Goal: Task Accomplishment & Management: Use online tool/utility

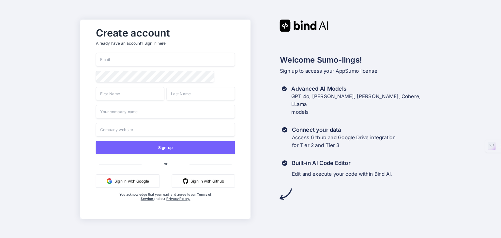
click at [145, 59] on input "email" at bounding box center [165, 60] width 139 height 14
type input "[EMAIL_ADDRESS][DOMAIN_NAME]"
type input "VGON"
type input "A"
type input "GROUP"
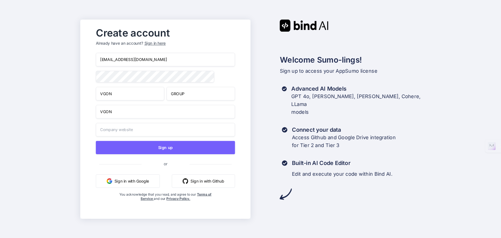
type input "VGON"
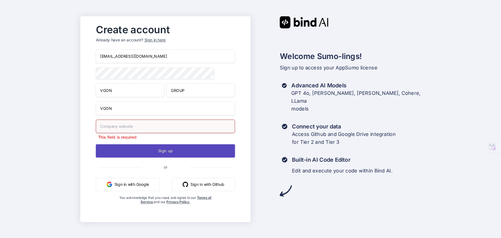
click at [152, 147] on button "Sign up" at bounding box center [165, 150] width 139 height 13
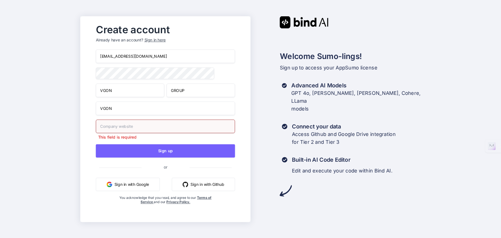
click at [152, 130] on input "text" at bounding box center [165, 126] width 139 height 14
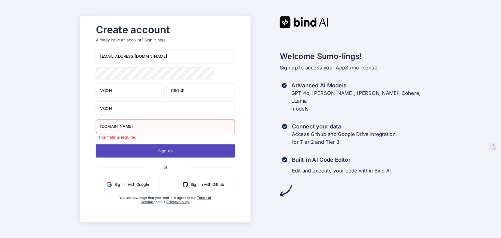
type input "VGONGROUP.COM"
click at [158, 152] on button "Sign up" at bounding box center [165, 150] width 139 height 13
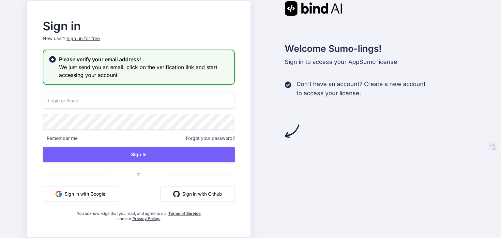
type input "[EMAIL_ADDRESS][DOMAIN_NAME]"
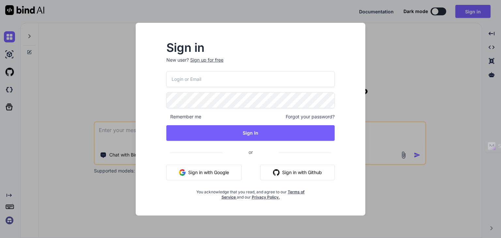
click at [265, 80] on input "email" at bounding box center [250, 79] width 168 height 16
type input "[EMAIL_ADDRESS][DOMAIN_NAME]"
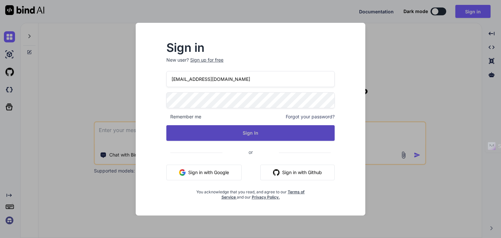
click at [242, 130] on button "Sign In" at bounding box center [250, 133] width 168 height 16
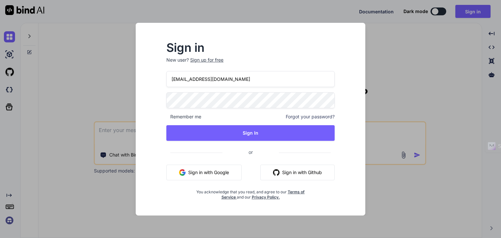
click at [417, 42] on div "Sign in New user? Sign up for free vgonleads@gmail.com Remember me Forgot your …" at bounding box center [250, 119] width 501 height 238
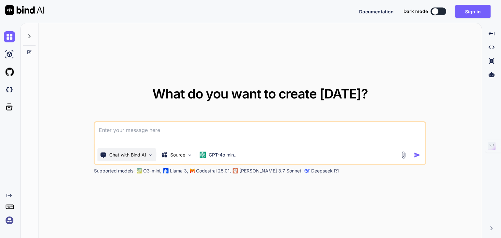
click at [143, 152] on p "Chat with Bind AI" at bounding box center [127, 155] width 37 height 7
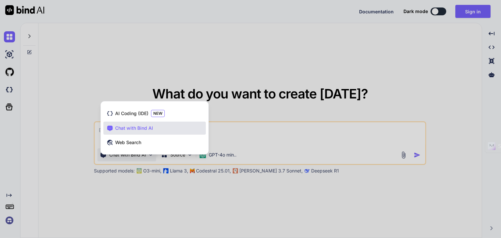
click at [148, 217] on div at bounding box center [250, 119] width 501 height 238
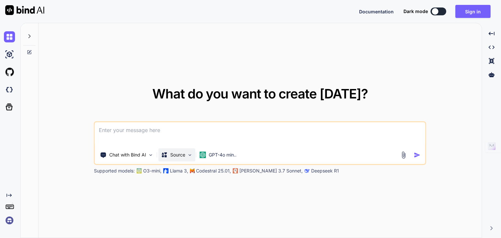
click at [181, 156] on p "Source" at bounding box center [177, 155] width 15 height 7
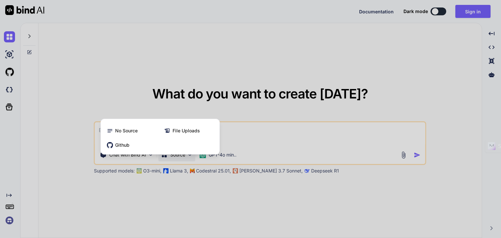
click at [230, 154] on div at bounding box center [250, 119] width 501 height 238
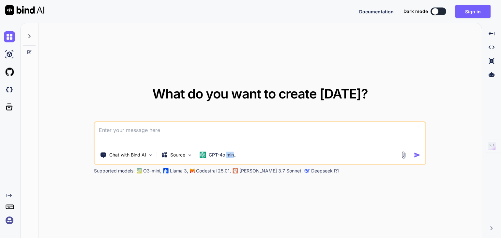
click at [230, 154] on p "GPT-4o min.." at bounding box center [223, 155] width 28 height 7
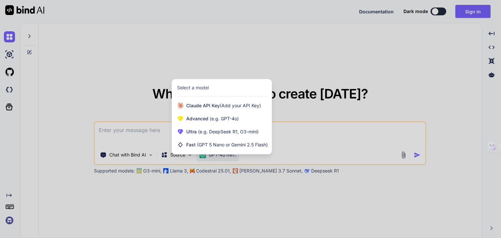
click at [235, 189] on div at bounding box center [250, 119] width 501 height 238
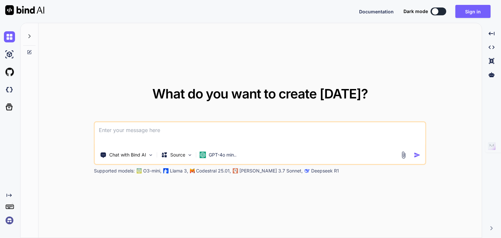
click at [437, 11] on div at bounding box center [435, 11] width 7 height 7
type textarea "x"
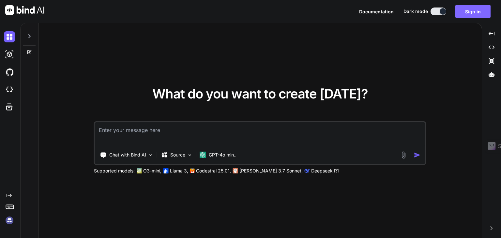
click at [477, 10] on button "Sign in" at bounding box center [472, 11] width 35 height 13
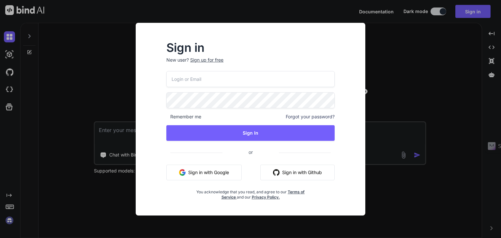
type input "[EMAIL_ADDRESS][DOMAIN_NAME]"
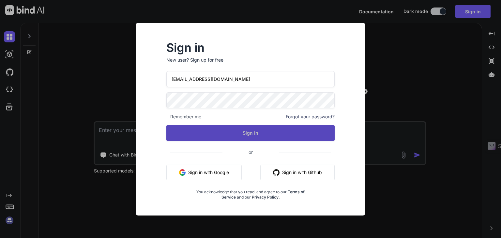
click at [252, 133] on button "Sign In" at bounding box center [250, 133] width 168 height 16
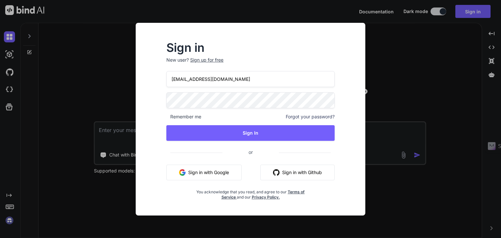
click at [155, 113] on div "Sign in New user? Sign up for free vgonleads@gmail.com Remember me Forgot your …" at bounding box center [250, 125] width 219 height 181
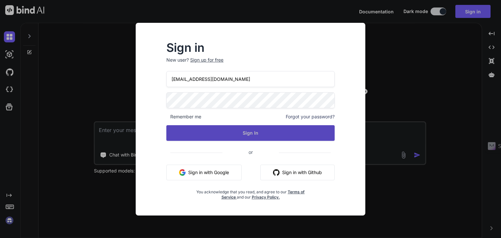
click at [252, 128] on button "Sign In" at bounding box center [250, 133] width 168 height 16
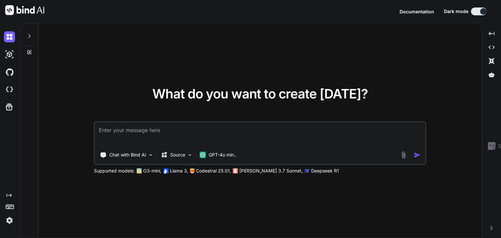
click at [10, 221] on img at bounding box center [9, 220] width 11 height 11
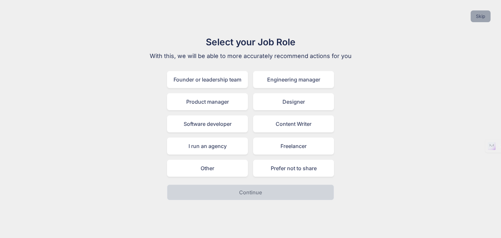
click at [482, 18] on button "Skip" at bounding box center [481, 16] width 20 height 12
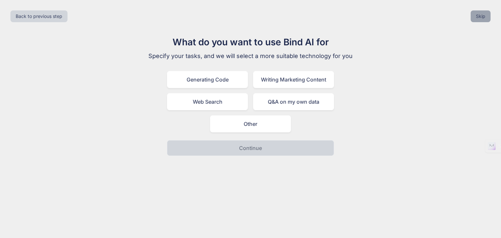
click at [478, 13] on button "Skip" at bounding box center [481, 16] width 20 height 12
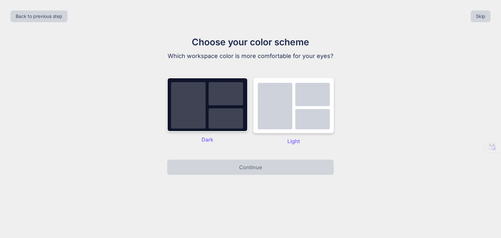
click at [301, 117] on img at bounding box center [293, 106] width 81 height 56
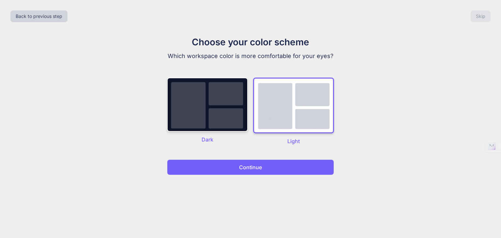
click at [252, 165] on p "Continue" at bounding box center [250, 167] width 23 height 8
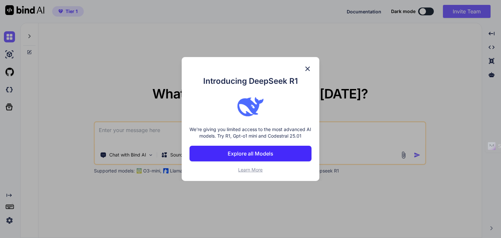
click at [311, 70] on img at bounding box center [308, 69] width 8 height 8
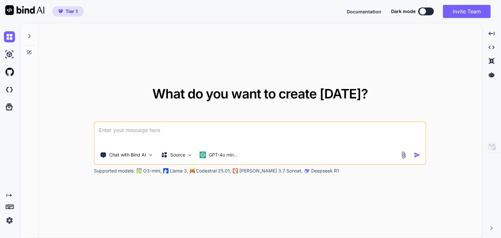
click at [8, 221] on img at bounding box center [9, 220] width 11 height 11
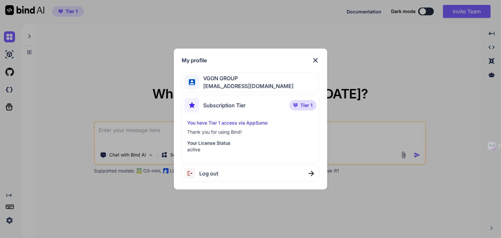
click at [299, 106] on p "Tier 1" at bounding box center [302, 105] width 27 height 10
click at [244, 124] on p "You have Tier 1 access via AppSumo" at bounding box center [250, 123] width 126 height 7
click at [314, 63] on img at bounding box center [316, 60] width 8 height 8
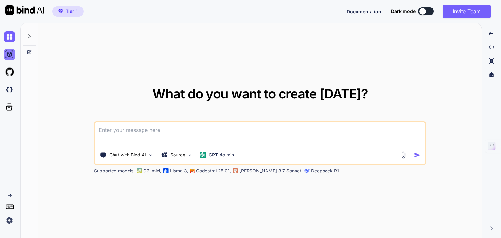
click at [10, 53] on img at bounding box center [9, 54] width 11 height 11
type textarea "x"
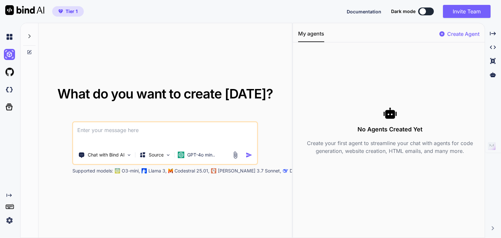
click at [114, 119] on div "What do you want to create today? Chat with Bind AI Source GPT-4o min.. Support…" at bounding box center [165, 130] width 232 height 87
click at [283, 173] on img at bounding box center [285, 170] width 5 height 5
click at [158, 136] on textarea at bounding box center [165, 134] width 184 height 24
click at [9, 91] on img at bounding box center [9, 89] width 11 height 11
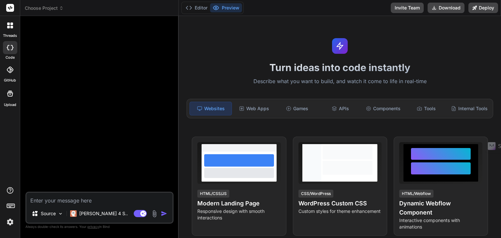
click at [157, 215] on img at bounding box center [155, 214] width 8 height 8
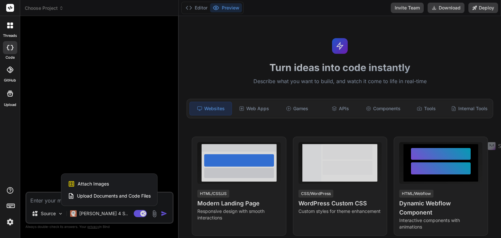
click at [126, 197] on span "Upload Documents and Code Files" at bounding box center [114, 196] width 74 height 7
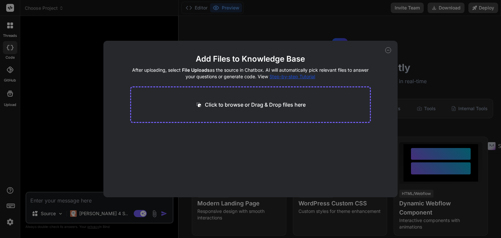
click at [248, 109] on div "Click to browse or Drag & Drop files here" at bounding box center [250, 104] width 241 height 37
click at [244, 107] on p "Click to browse or Drag & Drop files here" at bounding box center [255, 105] width 101 height 8
type textarea "x"
type input "C:\fakepath\.env"
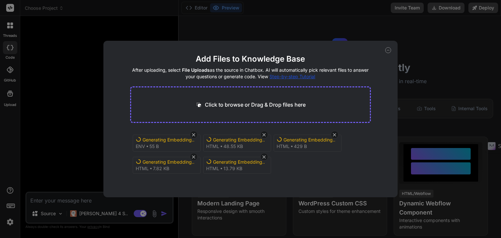
scroll to position [3, 0]
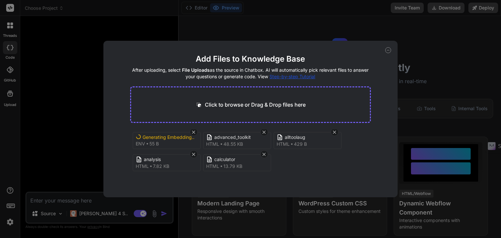
click at [69, 144] on div "Add Files to Knowledge Base After uploading, select File Uploads as the source …" at bounding box center [250, 119] width 501 height 238
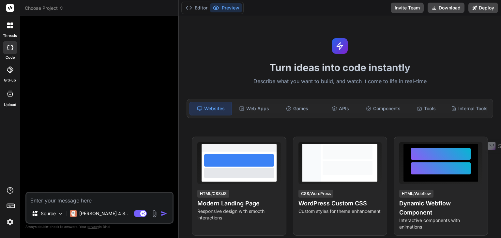
click at [100, 198] on textarea at bounding box center [99, 199] width 146 height 12
type textarea "x"
type textarea "g"
type textarea "x"
type textarea "gi"
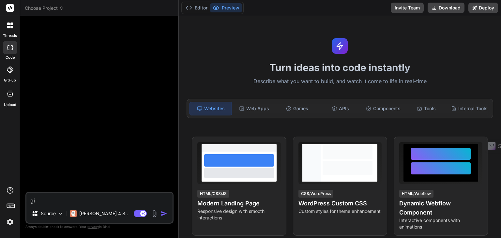
type textarea "x"
type textarea "giv"
type textarea "x"
type textarea "give"
type textarea "x"
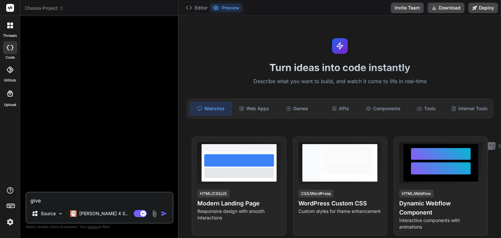
type textarea "give"
type textarea "x"
type textarea "give m"
type textarea "x"
type textarea "give me"
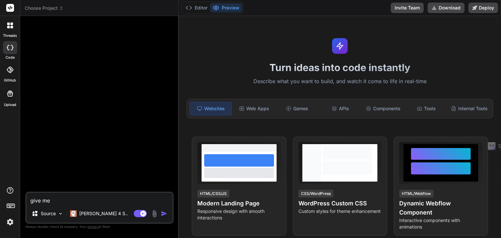
type textarea "x"
type textarea "give me"
type textarea "x"
type textarea "give me b"
type textarea "x"
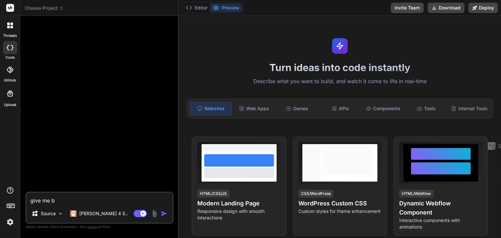
type textarea "give me be"
type textarea "x"
type textarea "give me bes"
type textarea "x"
type textarea "give me best"
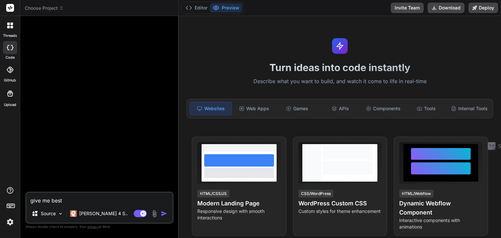
type textarea "x"
type textarea "give me best"
type textarea "x"
type textarea "give me best u"
type textarea "x"
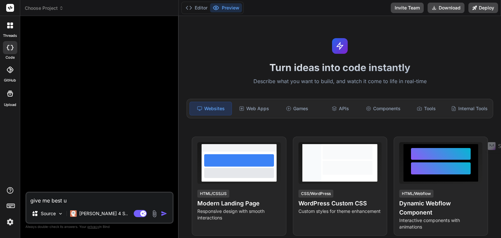
type textarea "give me best up"
type textarea "x"
type textarea "give me best u"
type textarea "x"
type textarea "give me best"
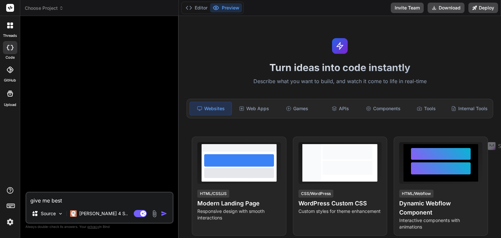
type textarea "x"
type textarea "give me best a"
type textarea "x"
type textarea "give me best ap"
type textarea "x"
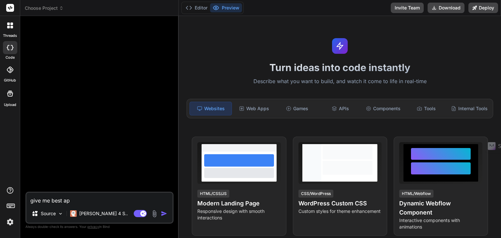
type textarea "give me best app"
type textarea "x"
type textarea "give me best app"
type textarea "x"
type textarea "give me best app f"
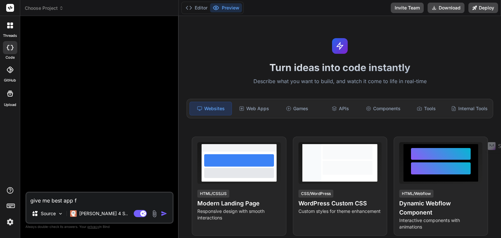
type textarea "x"
type textarea "give me best app fo"
type textarea "x"
type textarea "give me best app for"
type textarea "x"
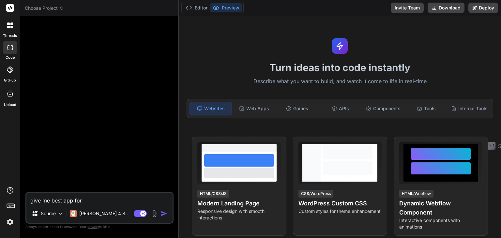
type textarea "give me best app for"
type textarea "x"
type textarea "give me best app for u"
type textarea "x"
type textarea "give me best app for up"
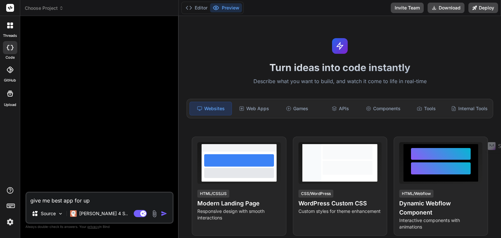
type textarea "x"
type textarea "give me best app for upl"
type textarea "x"
type textarea "give me best app for uplo"
type textarea "x"
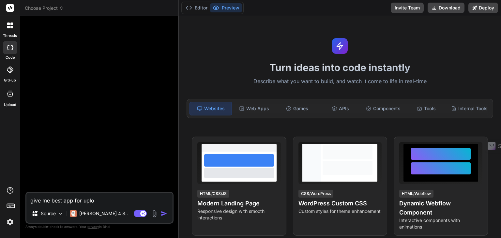
type textarea "give me best app for uploa"
type textarea "x"
type textarea "give me best app for upload"
type textarea "x"
type textarea "give me best app for uploade"
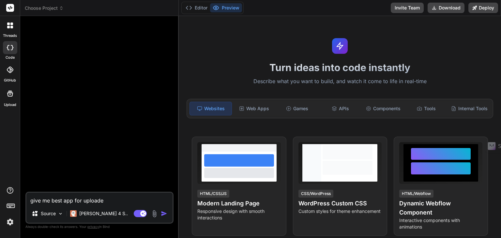
type textarea "x"
type textarea "give me best app for uploaded"
type textarea "x"
type textarea "give me best app for uploaded"
type textarea "x"
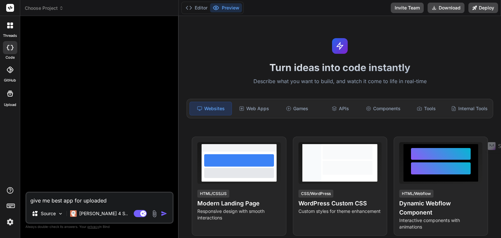
type textarea "give me best app for uploaded f"
type textarea "x"
type textarea "give me best app for uploaded fi"
type textarea "x"
type textarea "give me best app for uploaded fil"
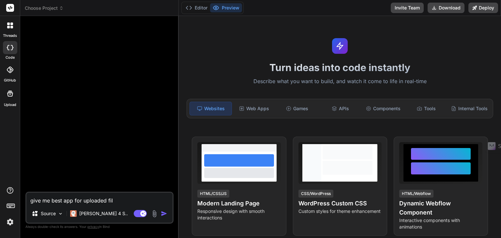
type textarea "x"
type textarea "give me best app for uploaded file"
type textarea "x"
type textarea "give me best app for uploaded files"
click at [71, 201] on textarea "give me best app for uploaded files" at bounding box center [99, 199] width 146 height 12
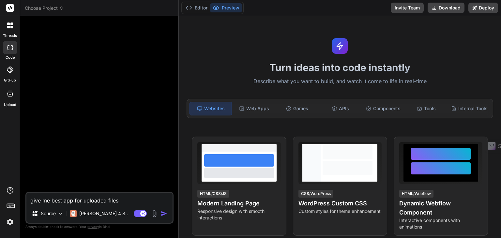
type textarea "x"
type textarea "give me best app for uploaded files"
type textarea "x"
type textarea "give me best app c for uploaded files"
type textarea "x"
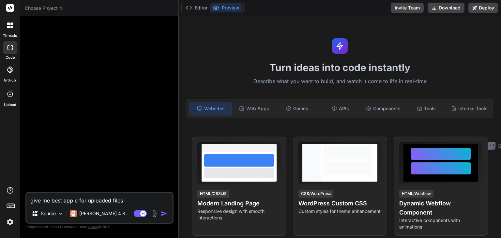
type textarea "give me best app co for uploaded files"
type textarea "x"
type textarea "give me best app cod for uploaded files"
type textarea "x"
type textarea "give me best app code for uploaded files"
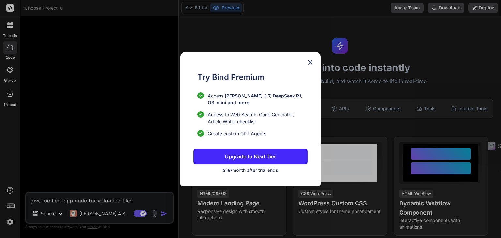
type textarea "x"
type textarea "give me best app code for uploaded files"
click at [311, 62] on img at bounding box center [310, 62] width 8 height 8
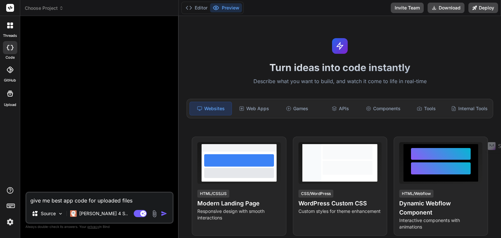
click at [148, 198] on textarea "give me best app code for uploaded files" at bounding box center [99, 199] width 146 height 12
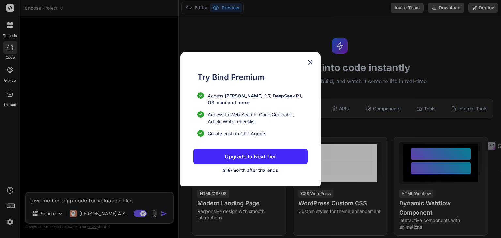
click at [263, 156] on p "Upgrade to Next Tier" at bounding box center [250, 157] width 51 height 8
click at [311, 64] on img at bounding box center [310, 62] width 8 height 8
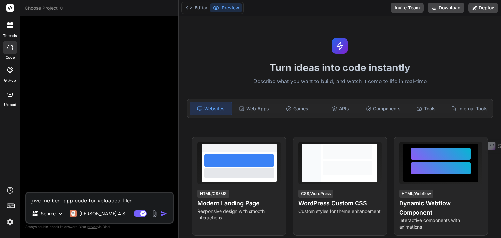
click at [132, 196] on textarea "give me best app code for uploaded files" at bounding box center [99, 199] width 146 height 12
click at [55, 214] on p "Source" at bounding box center [48, 213] width 15 height 7
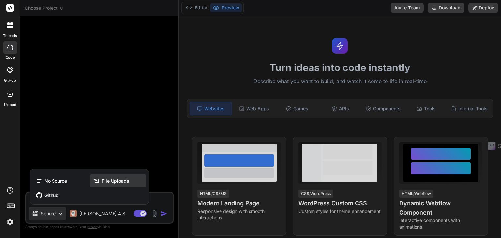
click at [105, 177] on div "File Uploads" at bounding box center [118, 181] width 56 height 13
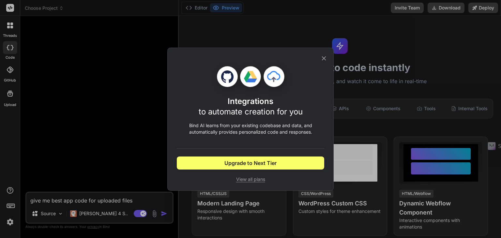
click at [325, 57] on icon at bounding box center [324, 58] width 4 height 4
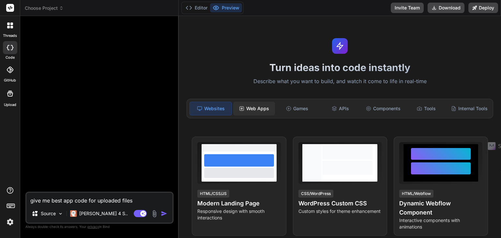
click at [252, 108] on div "Web Apps" at bounding box center [254, 109] width 42 height 14
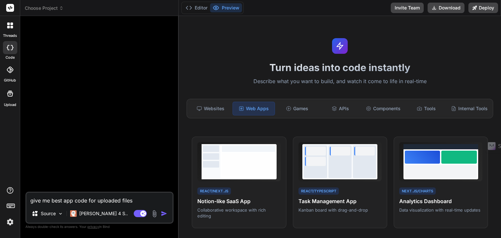
click at [324, 116] on div "Websites Web Apps Games APIs Components Tools Internal Tools" at bounding box center [340, 109] width 307 height 20
click at [408, 110] on div "Tools" at bounding box center [426, 109] width 42 height 14
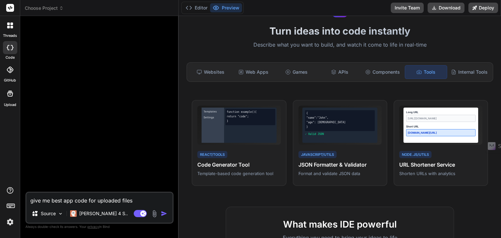
scroll to position [35, 0]
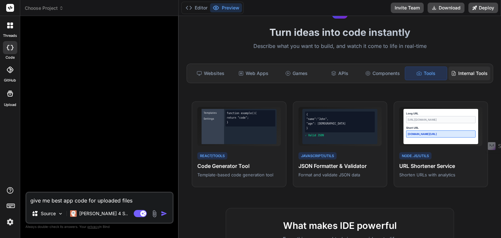
click at [461, 75] on div "Internal Tools" at bounding box center [470, 74] width 42 height 14
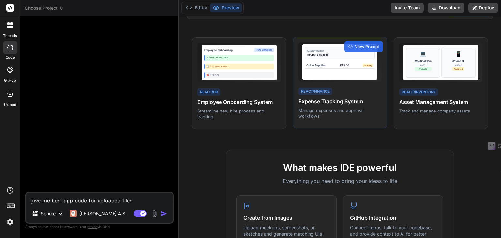
scroll to position [0, 0]
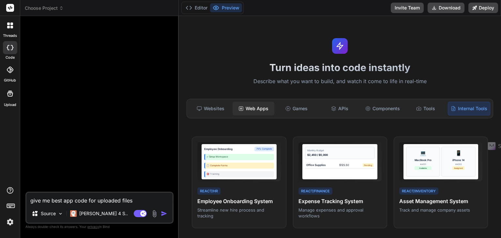
click at [263, 110] on div "Web Apps" at bounding box center [254, 109] width 42 height 14
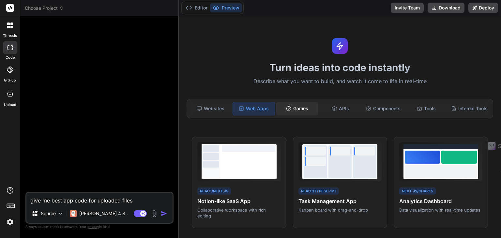
click at [291, 106] on div "Games" at bounding box center [297, 109] width 42 height 14
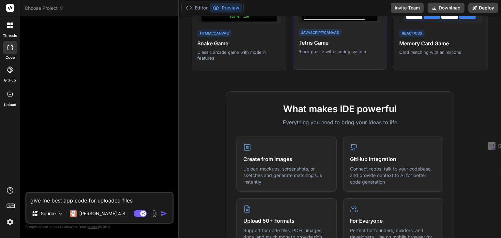
scroll to position [159, 0]
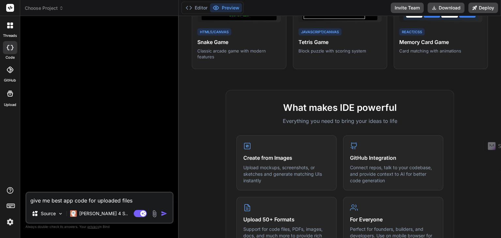
click at [11, 221] on img at bounding box center [10, 222] width 11 height 11
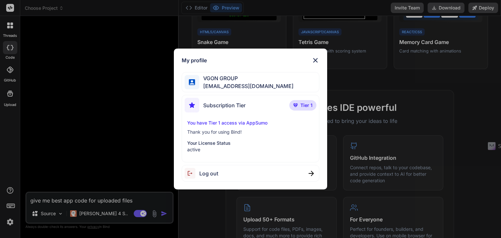
click at [312, 59] on img at bounding box center [316, 60] width 8 height 8
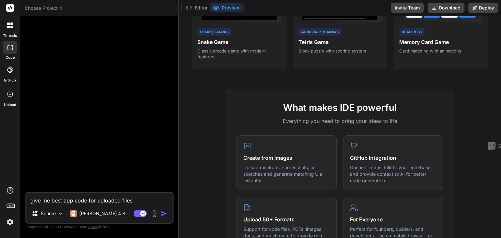
type textarea "x"
